Goal: Task Accomplishment & Management: Use online tool/utility

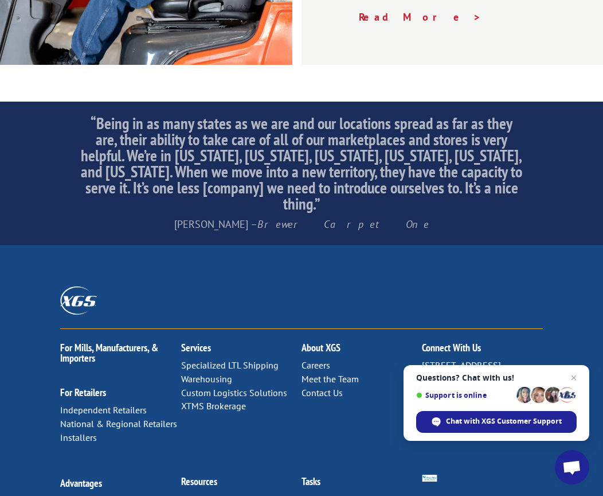
scroll to position [1925, 0]
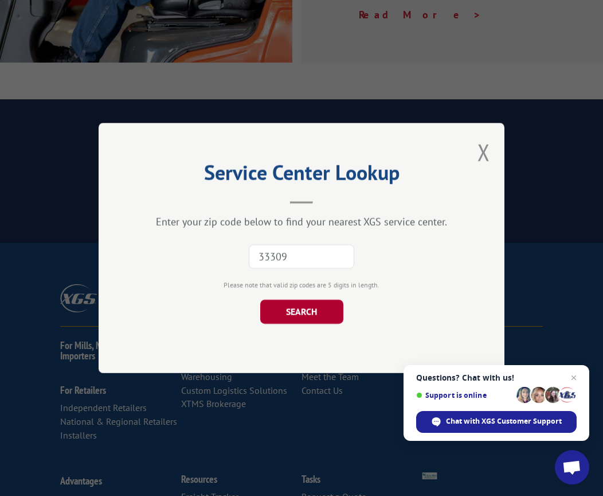
type input "33309"
click at [302, 305] on button "SEARCH" at bounding box center [301, 311] width 83 height 24
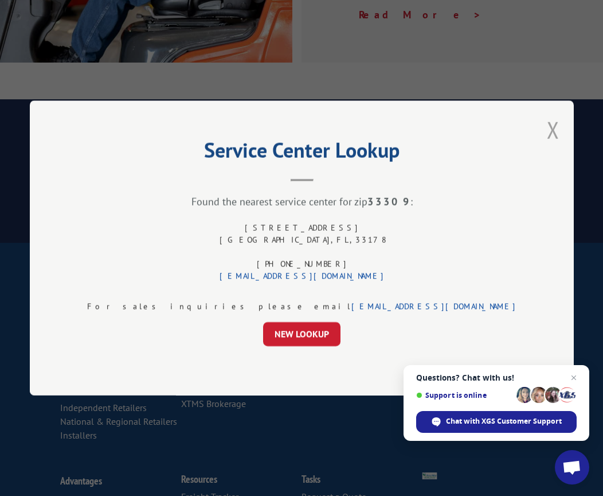
click at [547, 126] on button "Close modal" at bounding box center [553, 130] width 13 height 30
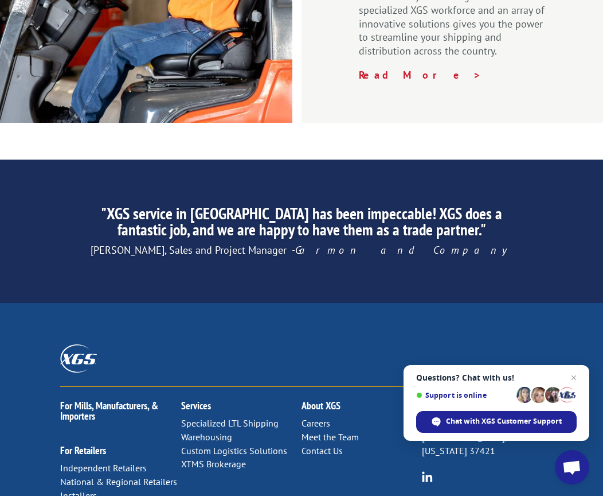
scroll to position [1868, 0]
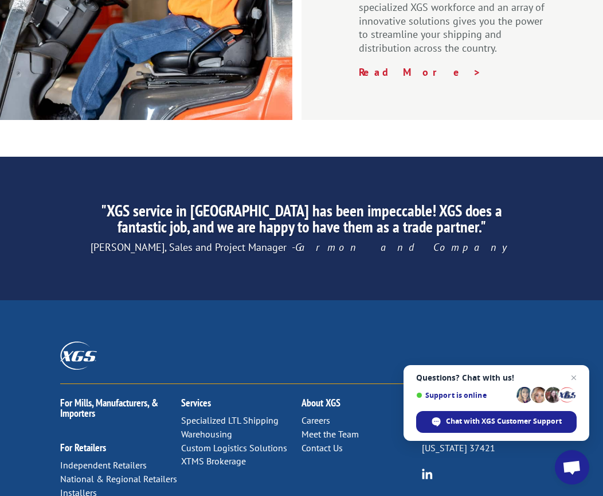
click at [237, 414] on link "Specialized LTL Shipping" at bounding box center [230, 419] width 98 height 11
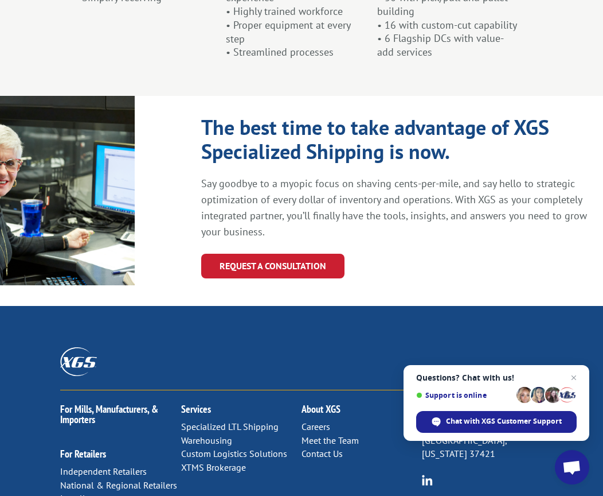
scroll to position [1342, 0]
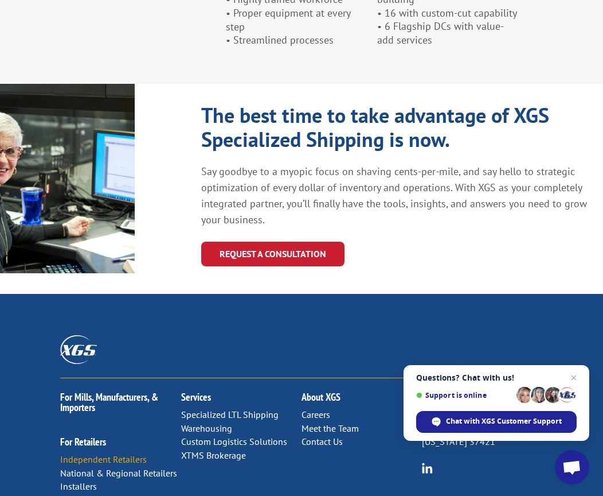
click at [89, 453] on link "Independent Retailers" at bounding box center [103, 458] width 87 height 11
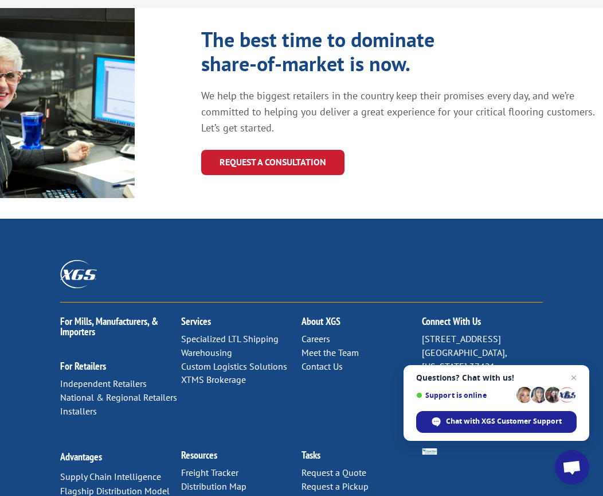
scroll to position [1294, 0]
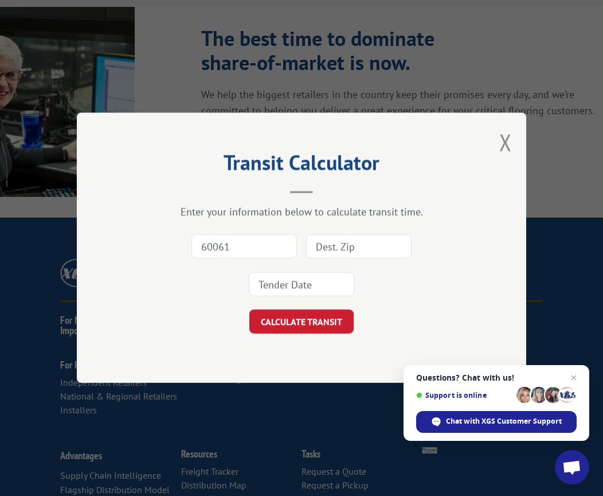
type input "60061"
type input "33309"
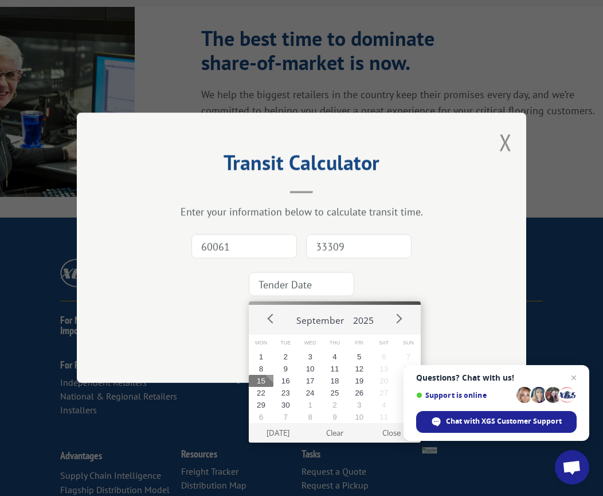
click at [283, 281] on input at bounding box center [302, 284] width 106 height 24
click at [260, 404] on button "29" at bounding box center [261, 405] width 25 height 12
type input "[DATE]"
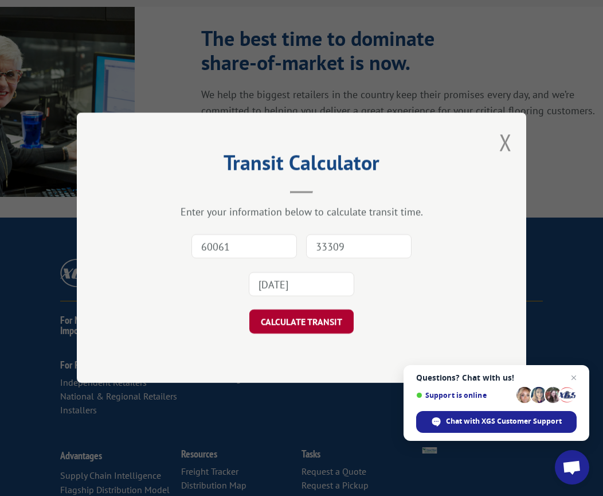
click at [295, 318] on button "CALCULATE TRANSIT" at bounding box center [302, 322] width 104 height 24
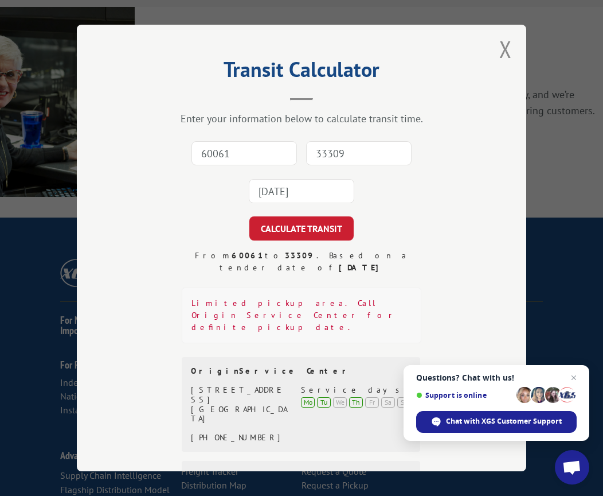
scroll to position [0, 0]
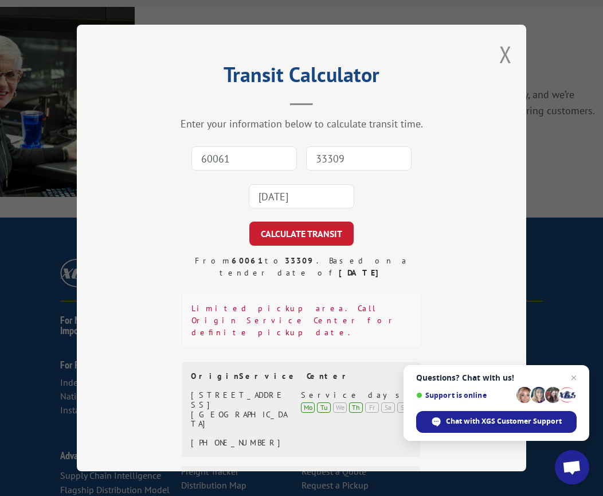
click at [243, 154] on input "60061" at bounding box center [245, 158] width 106 height 24
type input "60061"
type input "33309"
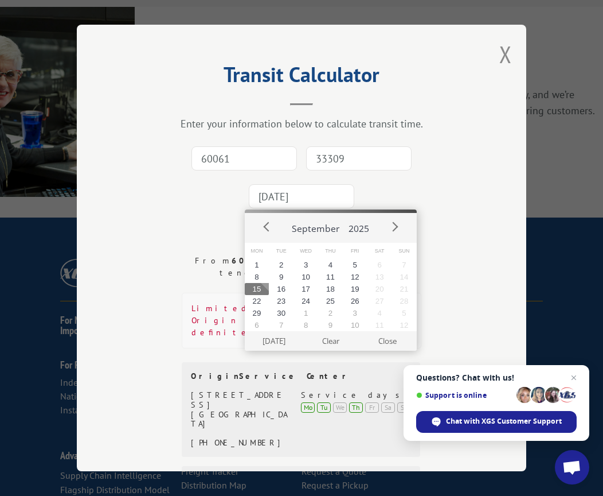
click at [282, 191] on input "[DATE]" at bounding box center [302, 196] width 106 height 24
click at [250, 289] on button "15" at bounding box center [257, 289] width 25 height 12
type input "[DATE]"
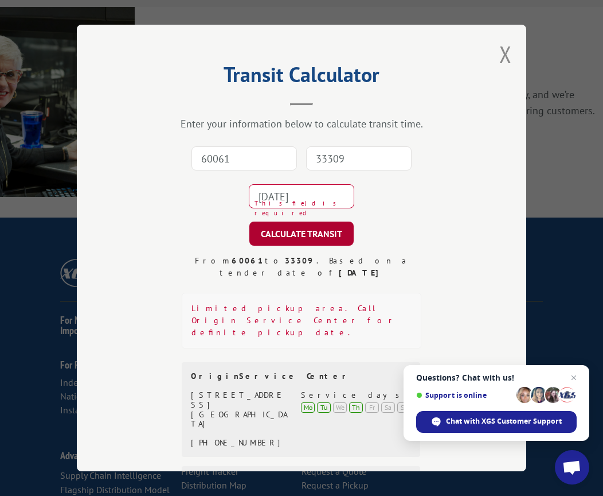
click at [285, 226] on button "CALCULATE TRANSIT" at bounding box center [302, 233] width 104 height 24
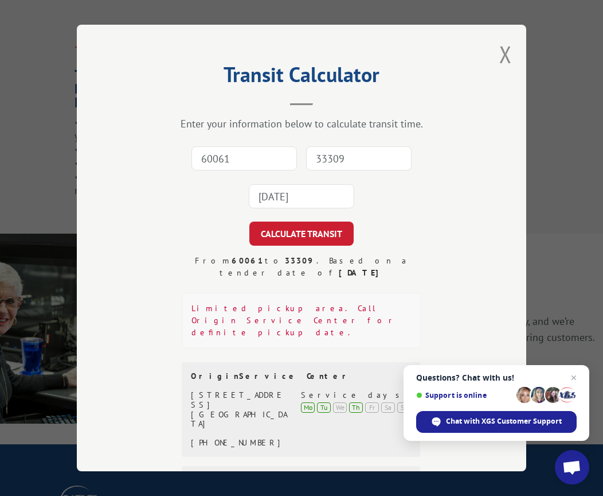
scroll to position [1065, 0]
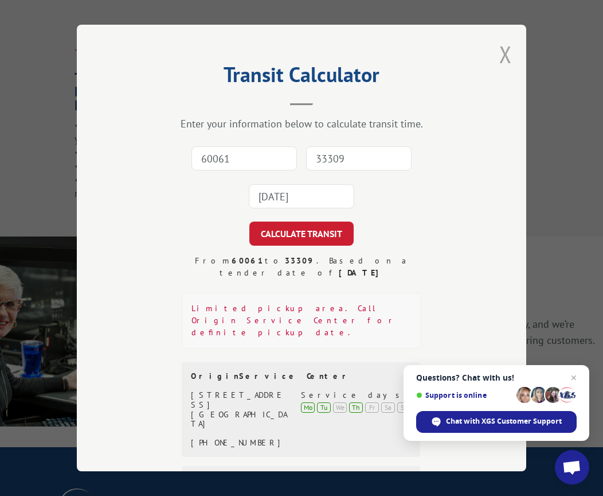
click at [501, 50] on button "Close modal" at bounding box center [506, 54] width 13 height 30
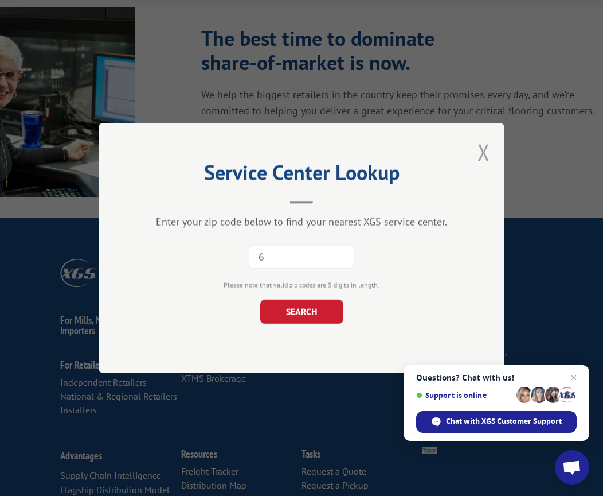
type input "6"
click at [479, 147] on button "Close modal" at bounding box center [484, 152] width 13 height 30
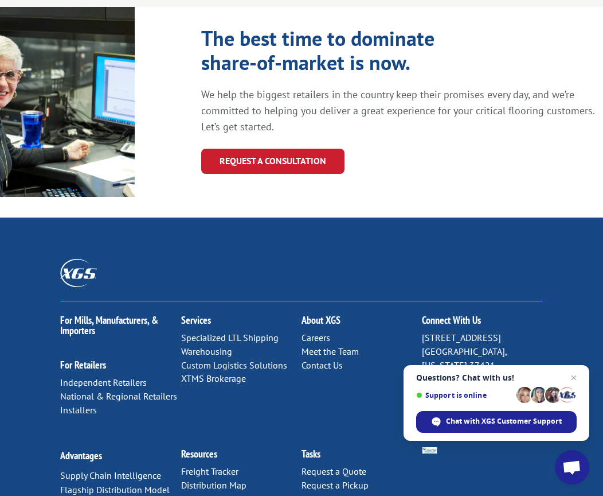
click at [214, 479] on link "Distribution Map" at bounding box center [213, 484] width 65 height 11
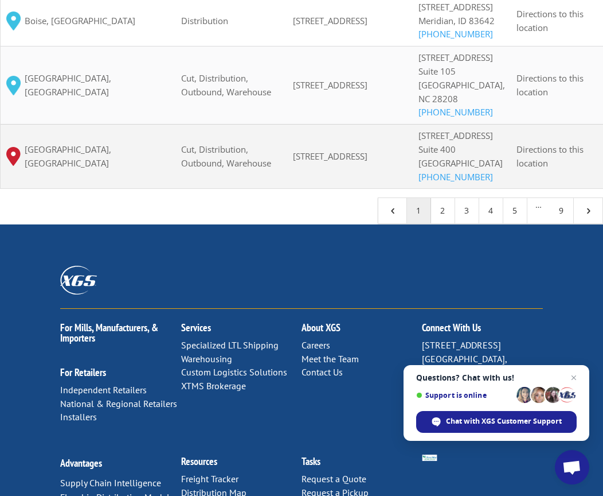
scroll to position [1205, 0]
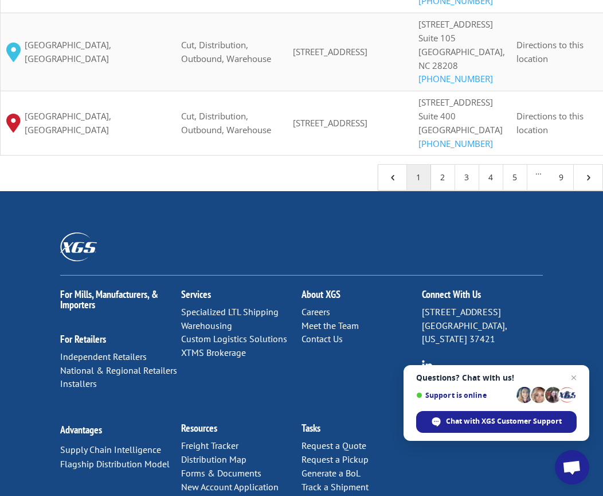
click at [517, 190] on link "5" at bounding box center [516, 177] width 24 height 25
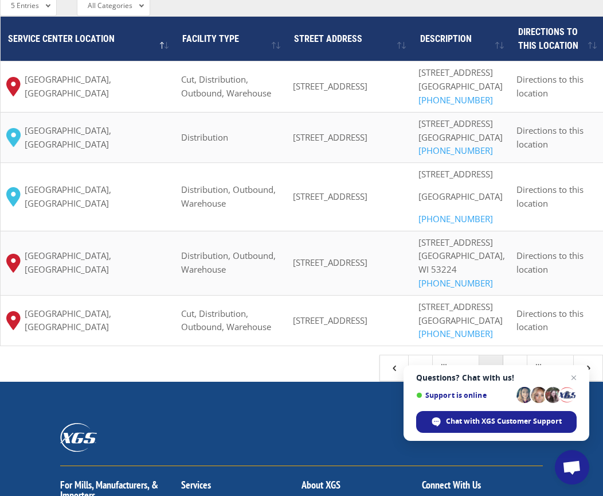
scroll to position [975, 0]
